Goal: Find specific page/section: Find specific page/section

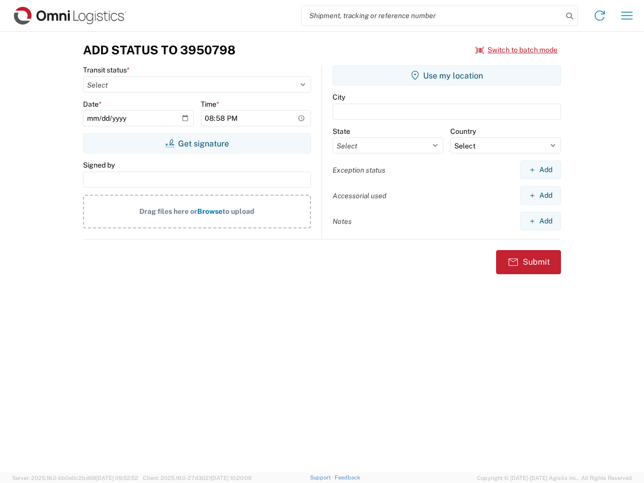
click at [432, 16] on input "search" at bounding box center [432, 15] width 261 height 19
click at [570, 16] on icon at bounding box center [570, 16] width 14 height 14
click at [600, 16] on icon at bounding box center [600, 16] width 16 height 16
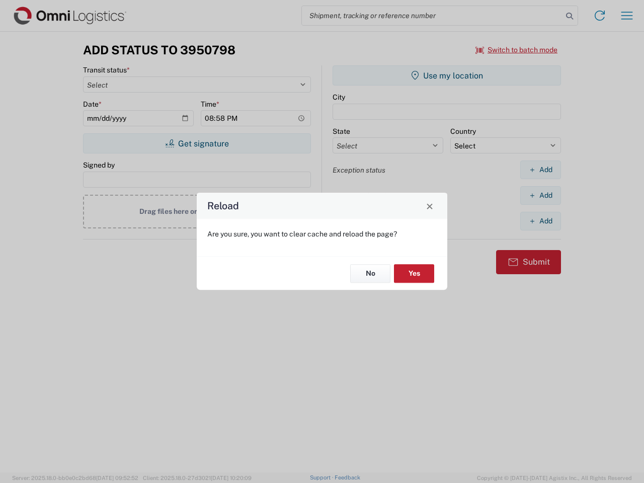
click at [627, 16] on div "Reload Are you sure, you want to clear cache and reload the page? No Yes" at bounding box center [322, 241] width 644 height 483
click at [517, 50] on div "Reload Are you sure, you want to clear cache and reload the page? No Yes" at bounding box center [322, 241] width 644 height 483
click at [197, 143] on div "Reload Are you sure, you want to clear cache and reload the page? No Yes" at bounding box center [322, 241] width 644 height 483
click at [447, 76] on div "Reload Are you sure, you want to clear cache and reload the page? No Yes" at bounding box center [322, 241] width 644 height 483
click at [541, 170] on div "Reload Are you sure, you want to clear cache and reload the page? No Yes" at bounding box center [322, 241] width 644 height 483
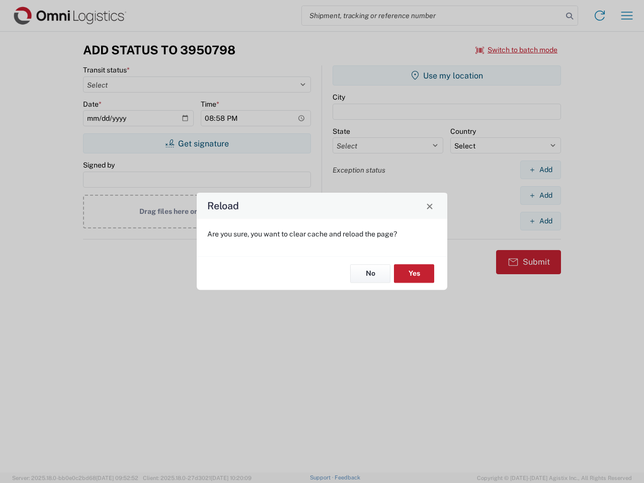
click at [541, 195] on div "Reload Are you sure, you want to clear cache and reload the page? No Yes" at bounding box center [322, 241] width 644 height 483
click at [541, 221] on div "Reload Are you sure, you want to clear cache and reload the page? No Yes" at bounding box center [322, 241] width 644 height 483
